Goal: Check status: Check status

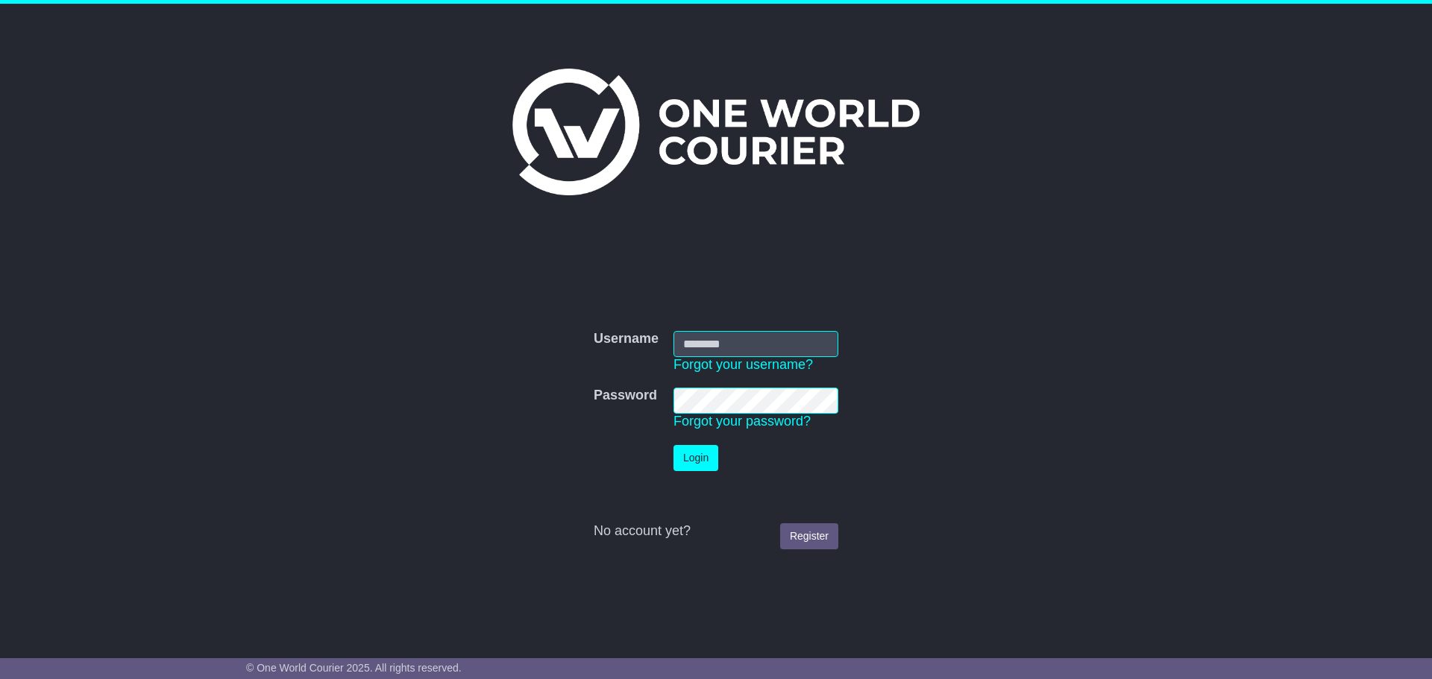
type input "**********"
click at [691, 462] on button "Login" at bounding box center [695, 458] width 45 height 26
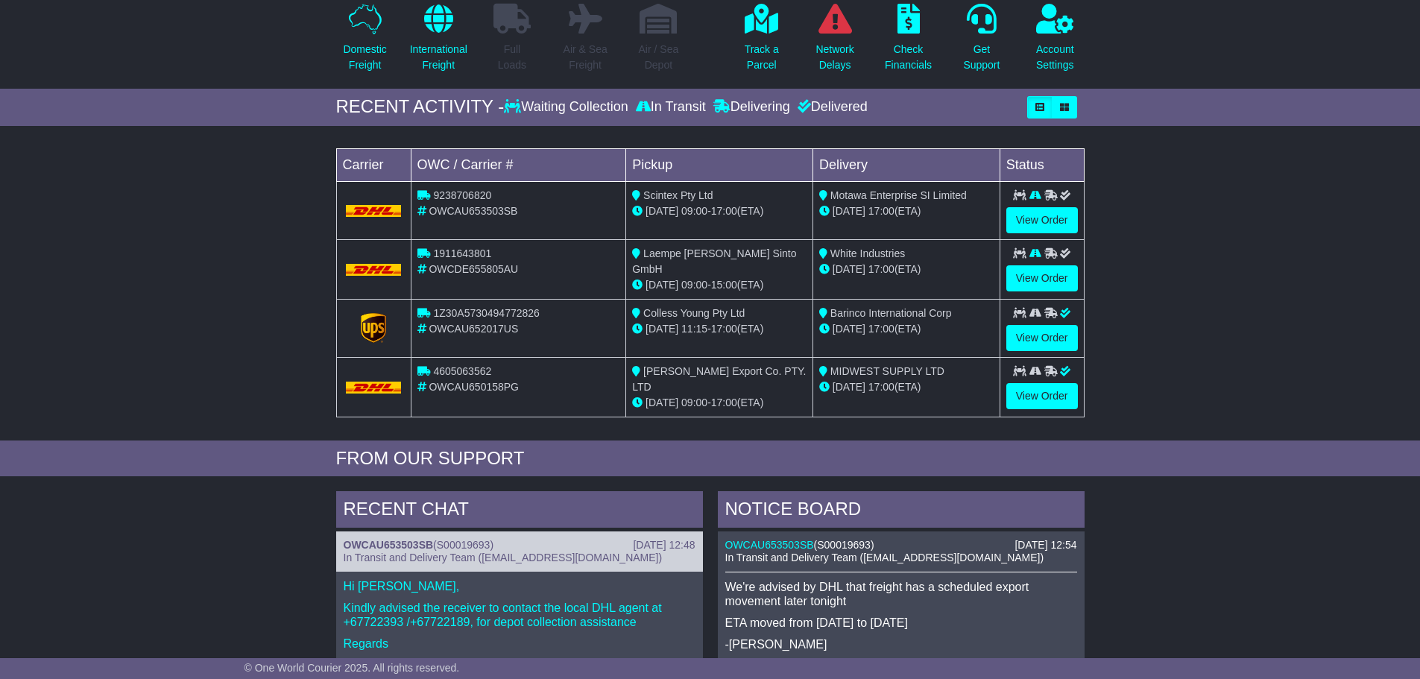
scroll to position [149, 0]
click at [434, 54] on p "International Freight" at bounding box center [438, 56] width 57 height 31
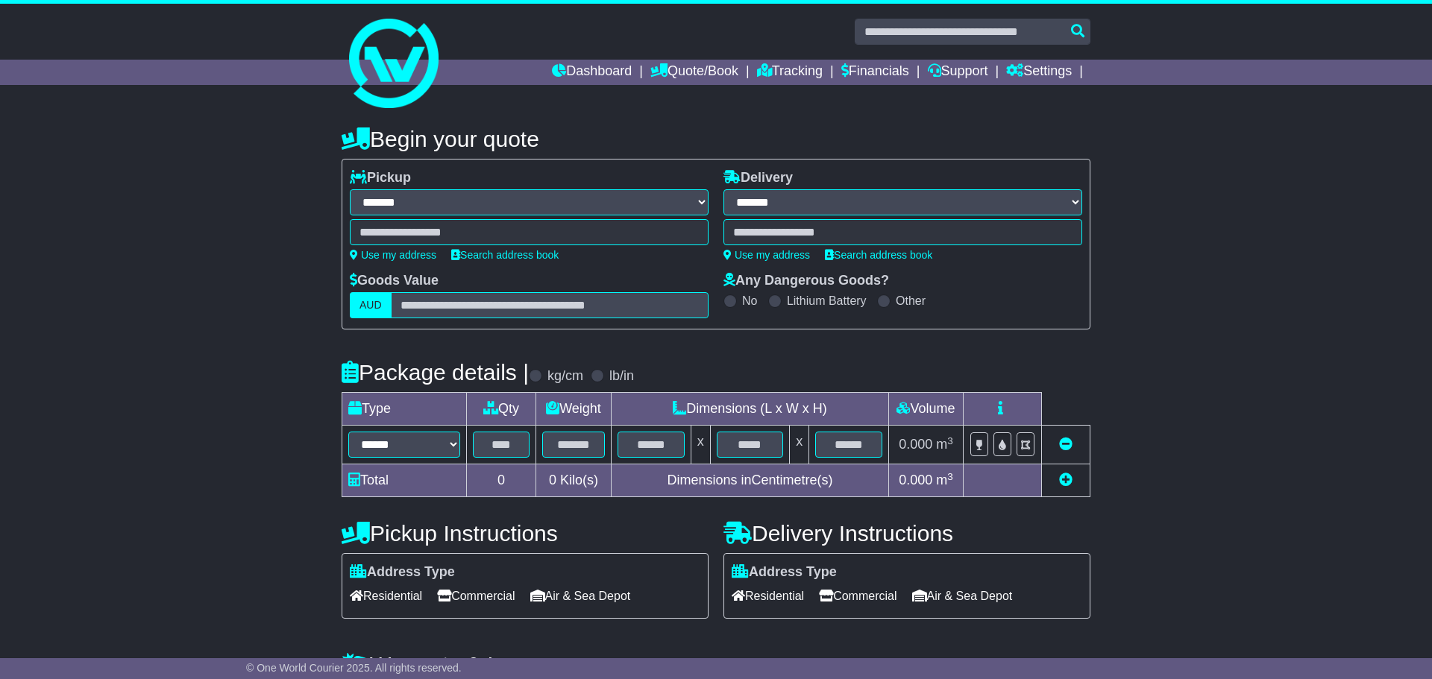
select select "**"
click at [577, 68] on link "Dashboard" at bounding box center [587, 72] width 80 height 25
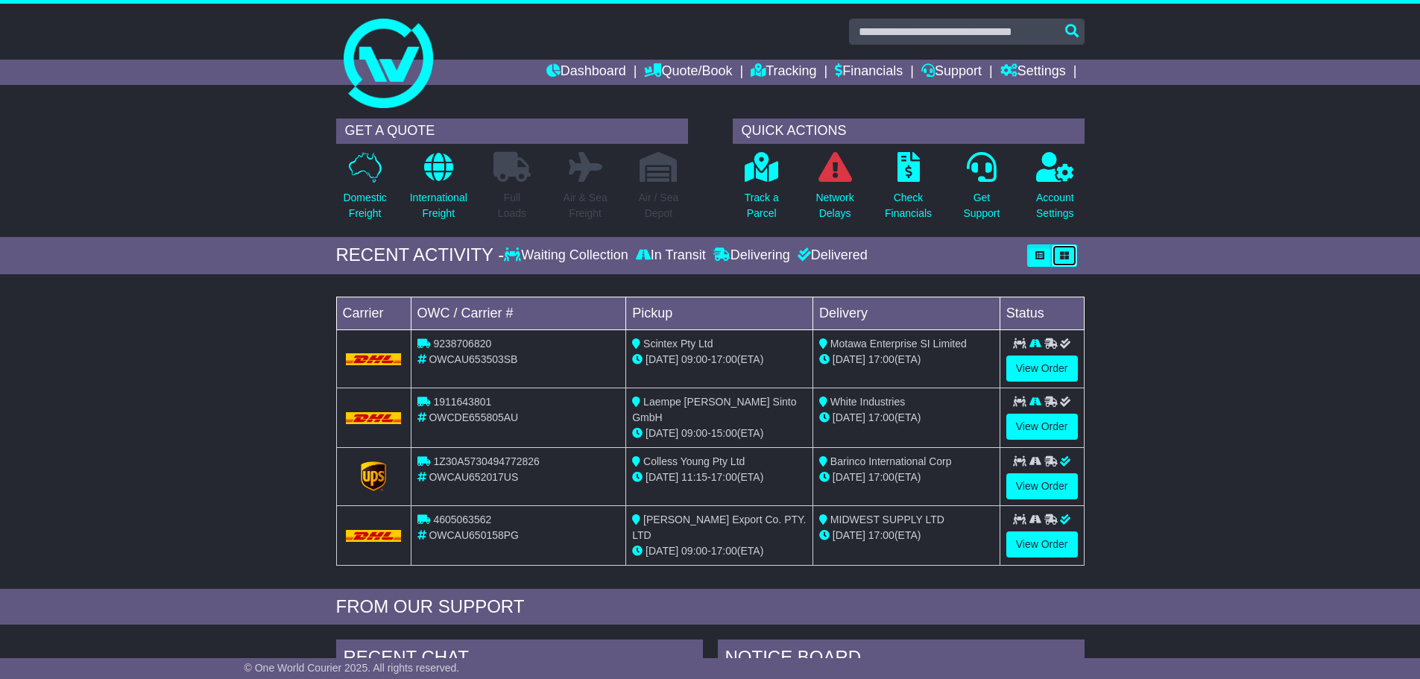
click at [1068, 253] on icon "button" at bounding box center [1064, 255] width 9 height 9
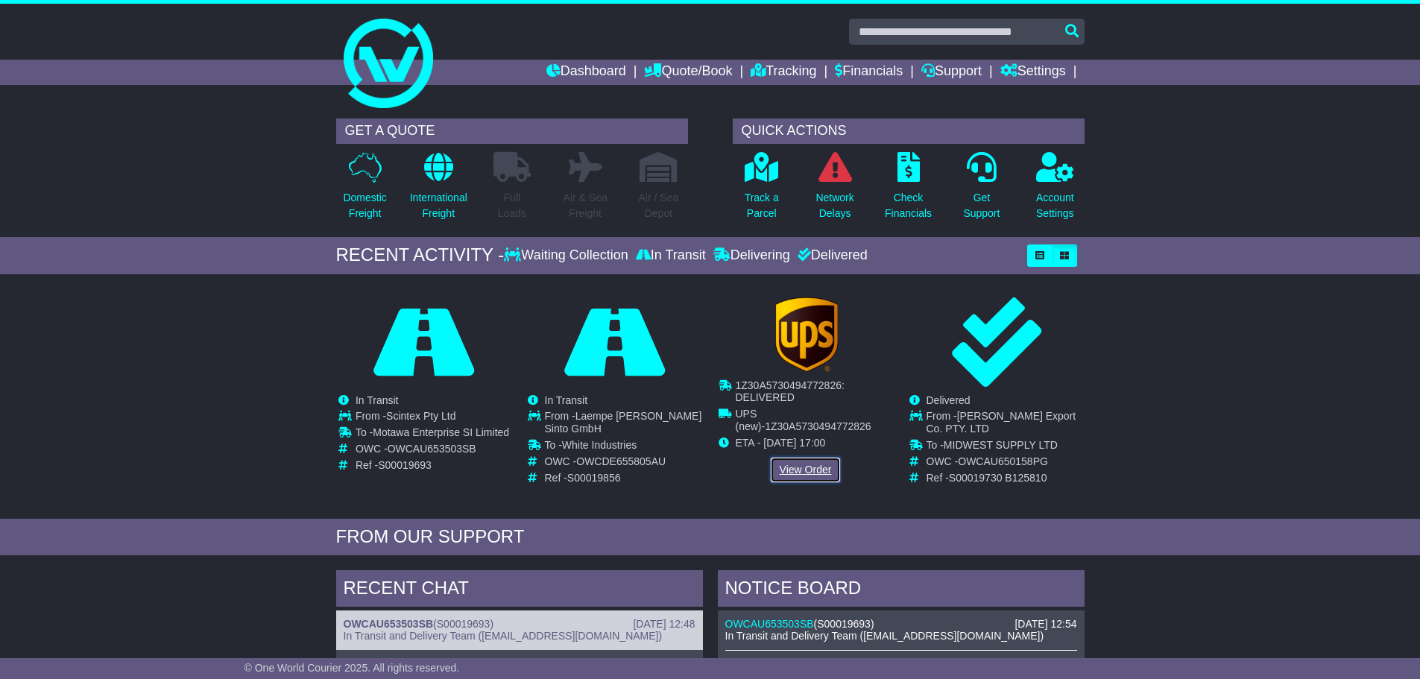
click at [798, 470] on link "View Order" at bounding box center [806, 470] width 72 height 26
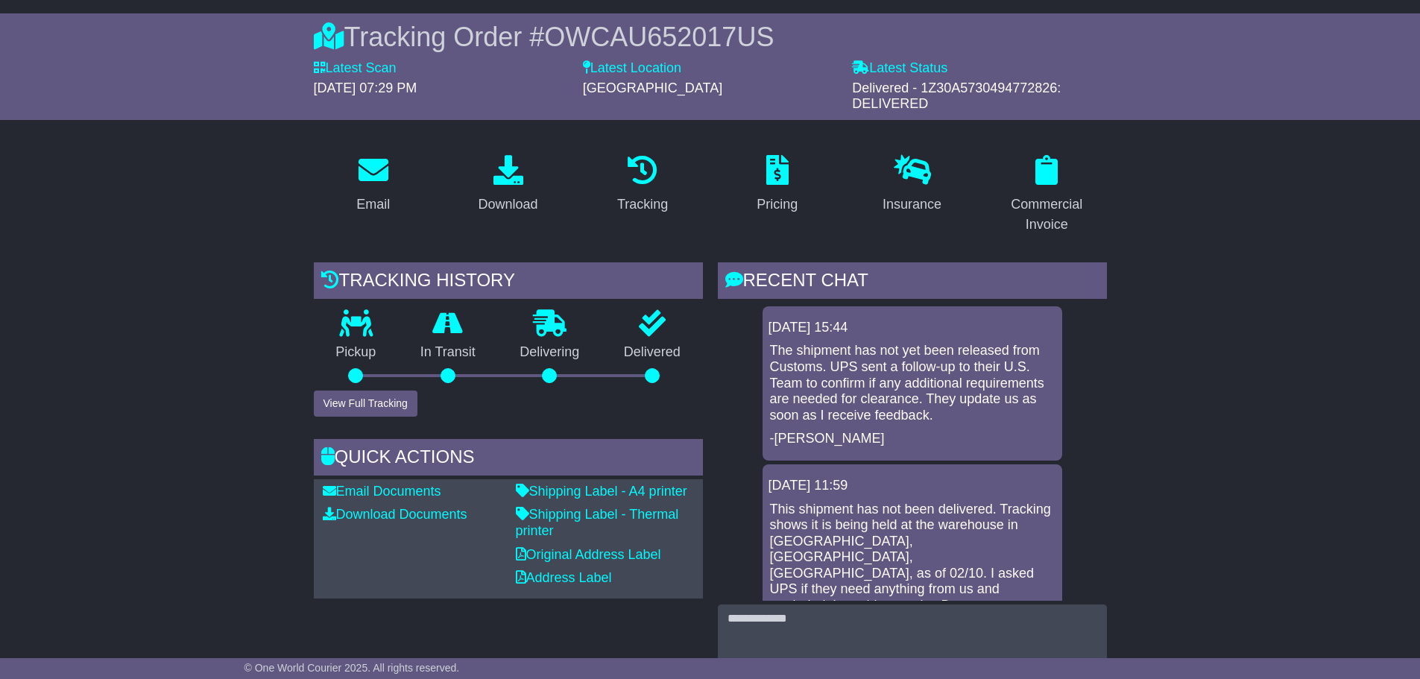
scroll to position [75, 0]
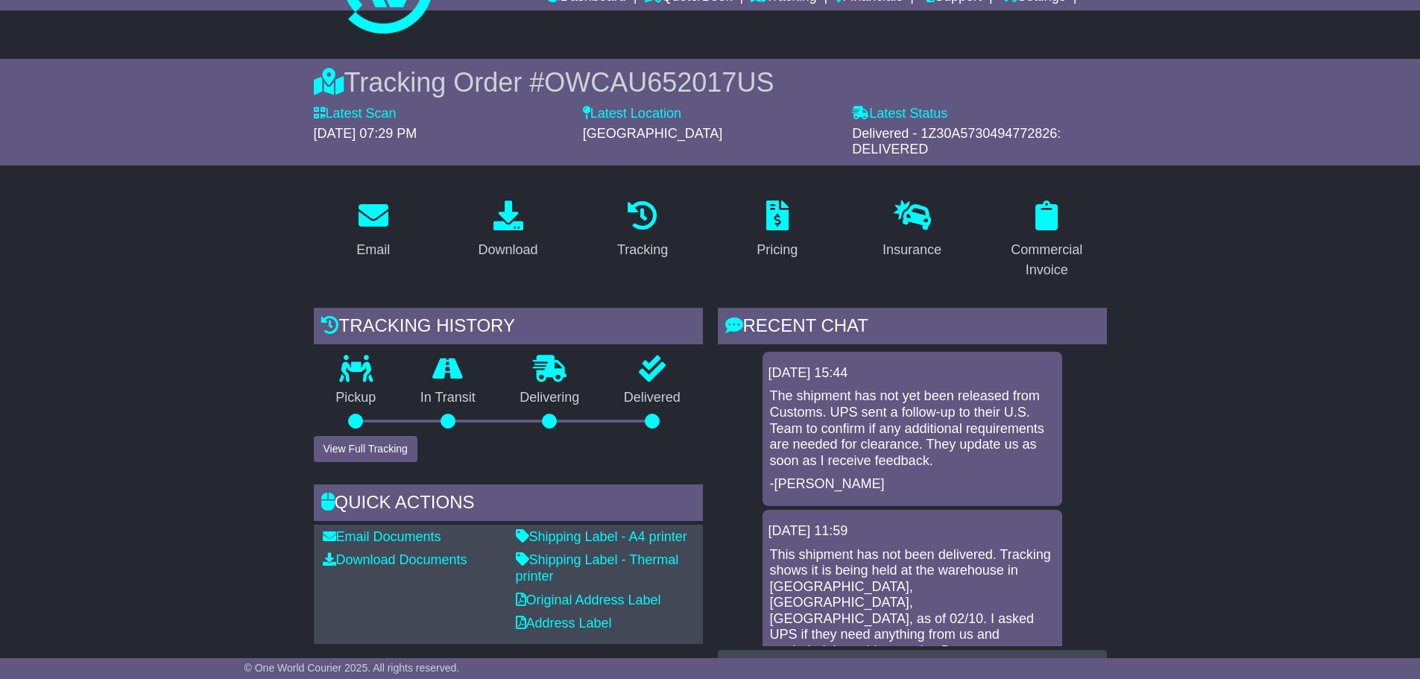
drag, startPoint x: 922, startPoint y: 131, endPoint x: 1056, endPoint y: 136, distance: 134.3
click at [1056, 136] on span "Delivered - 1Z30A5730494772826: DELIVERED" at bounding box center [956, 141] width 209 height 31
copy span "1Z30A5730494772826"
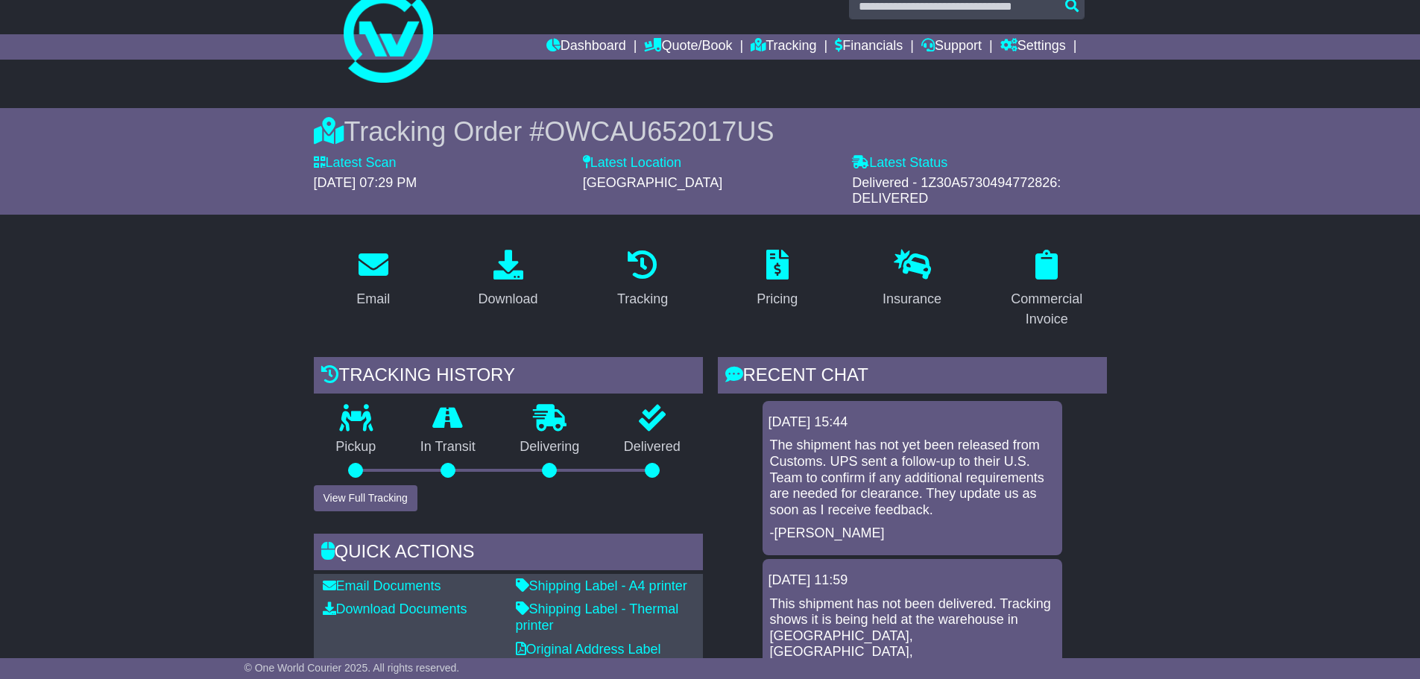
scroll to position [0, 0]
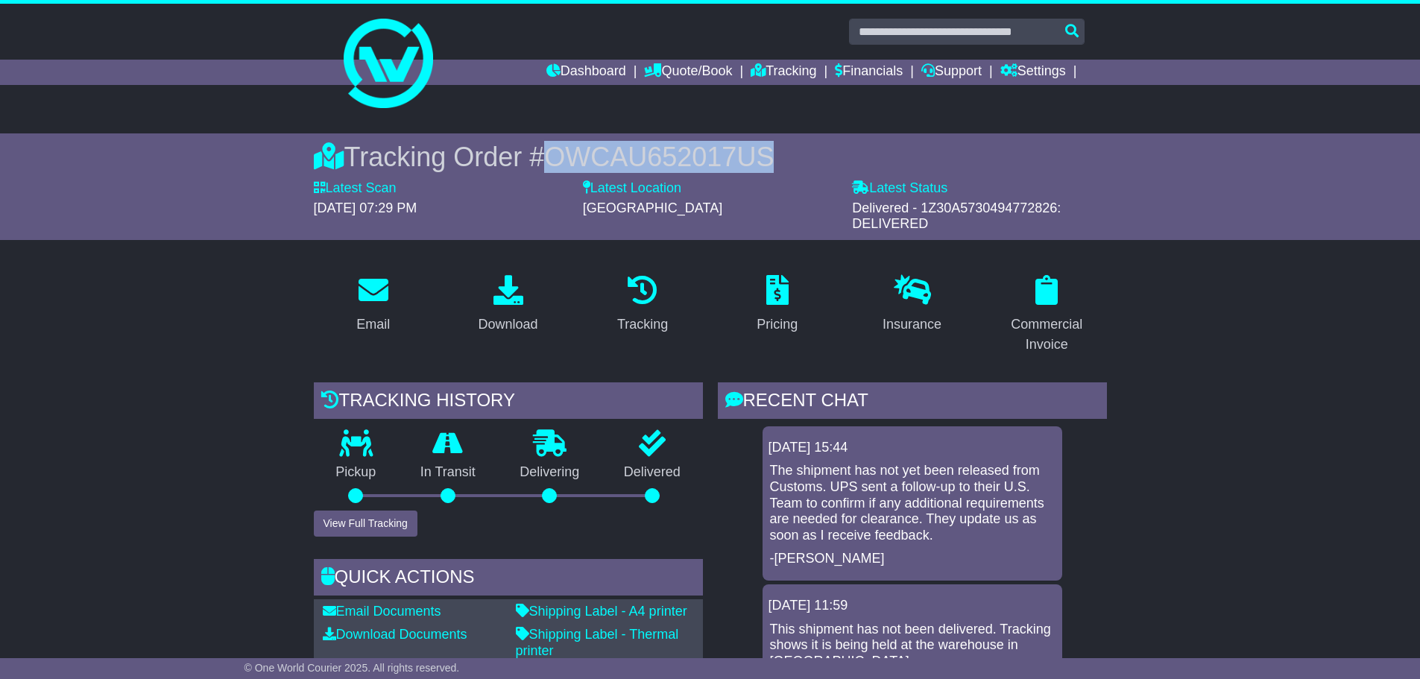
drag, startPoint x: 777, startPoint y: 152, endPoint x: 561, endPoint y: 148, distance: 216.3
click at [561, 148] on div "Tracking Order # OWCAU652017US" at bounding box center [710, 157] width 793 height 32
copy span "OWCAU652017US"
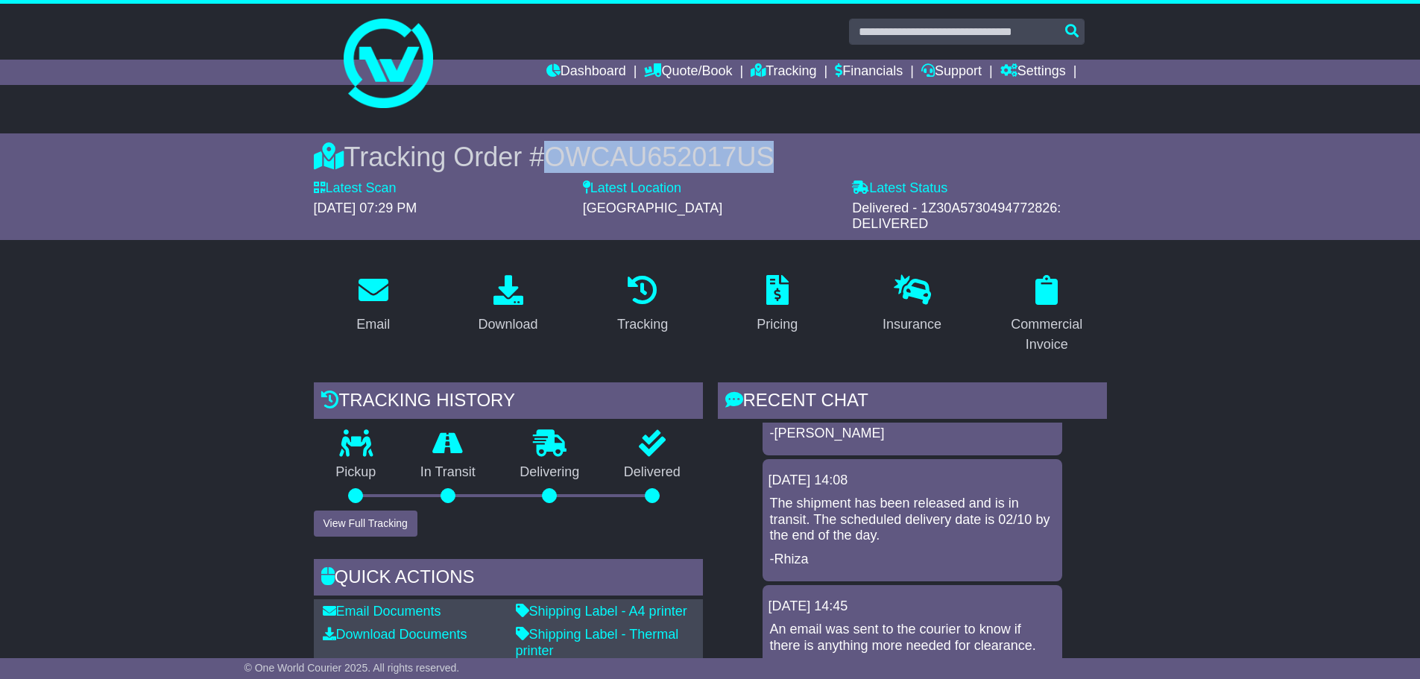
click at [780, 146] on div "Tracking Order # OWCAU652017US" at bounding box center [710, 157] width 793 height 32
click at [567, 164] on span "OWCAU652017US" at bounding box center [659, 157] width 230 height 31
drag, startPoint x: 558, startPoint y: 158, endPoint x: 789, endPoint y: 159, distance: 231.1
click at [789, 159] on div "Tracking Order # OWCAU652017US" at bounding box center [710, 157] width 793 height 32
copy span "OWCAU652017US"
